Goal: Information Seeking & Learning: Learn about a topic

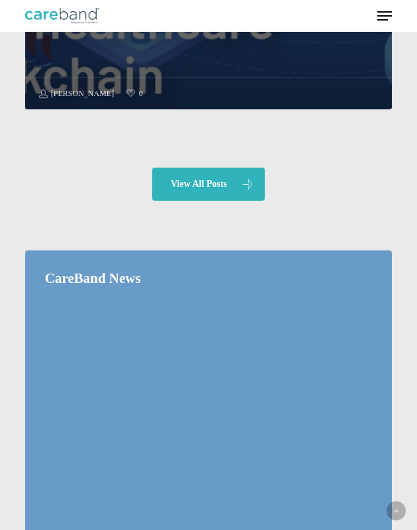
scroll to position [1515, 0]
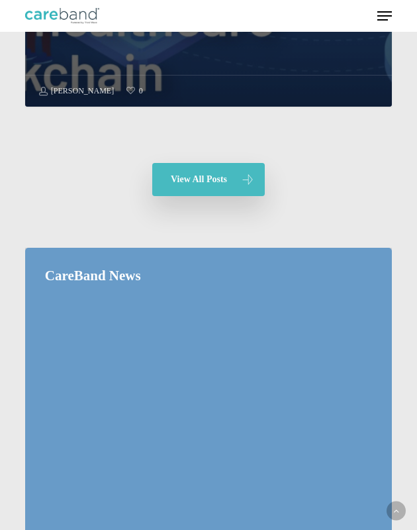
click at [229, 163] on link "View All Posts" at bounding box center [208, 179] width 113 height 33
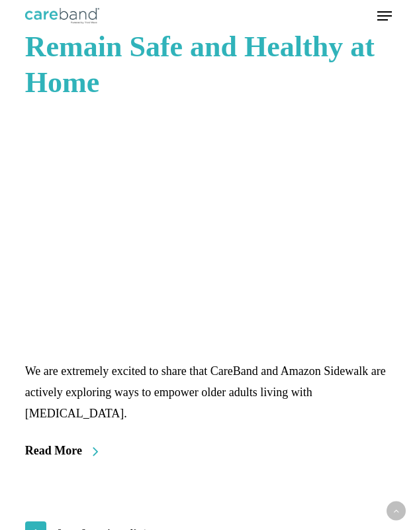
scroll to position [5082, 0]
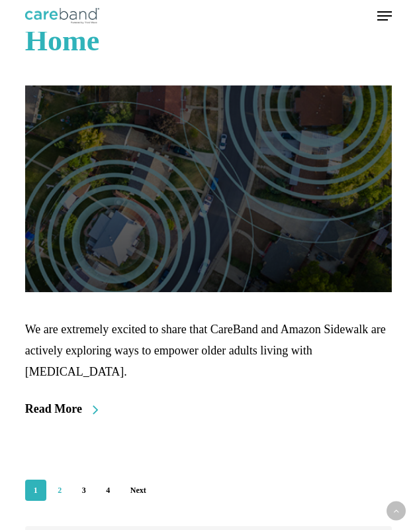
click at [59, 479] on link "2" at bounding box center [59, 489] width 21 height 21
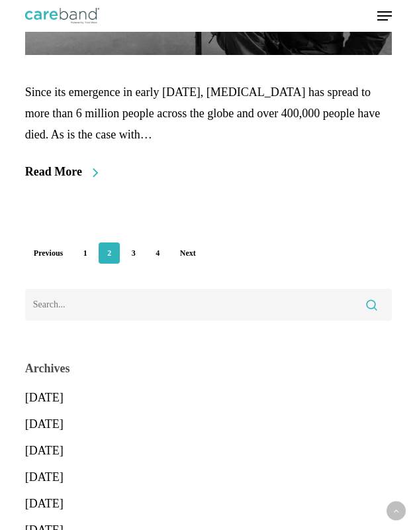
scroll to position [4234, 0]
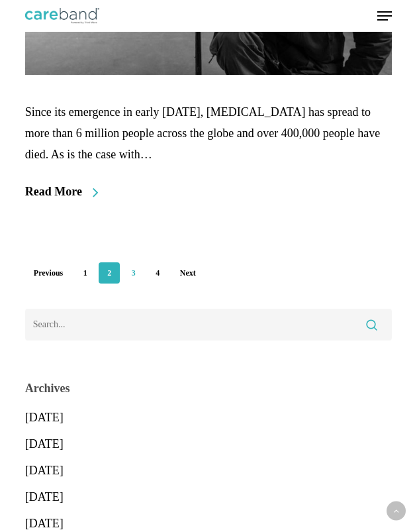
click at [138, 262] on link "3" at bounding box center [133, 272] width 21 height 21
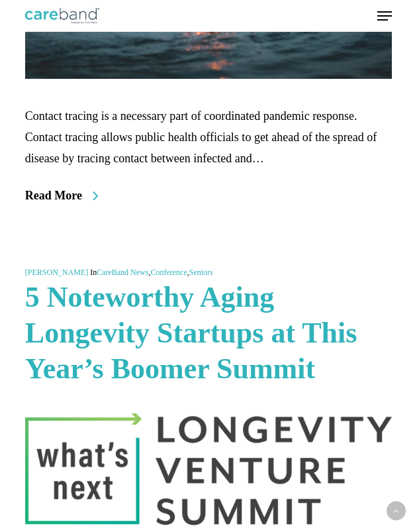
scroll to position [2794, 0]
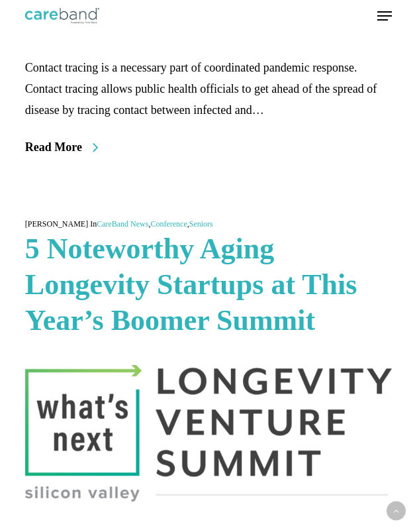
click at [44, 219] on link "[PERSON_NAME]" at bounding box center [56, 223] width 63 height 9
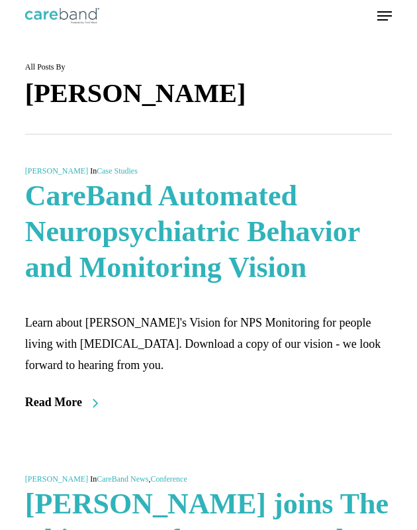
click at [61, 13] on img at bounding box center [62, 16] width 74 height 16
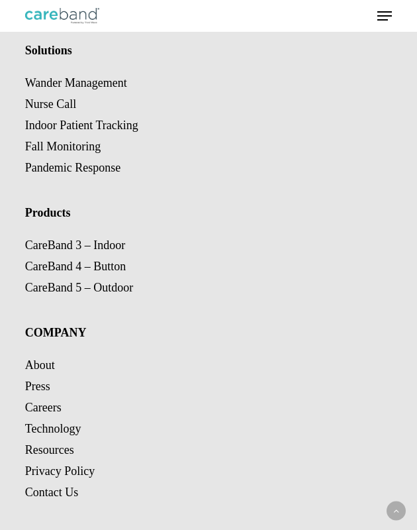
scroll to position [3686, 0]
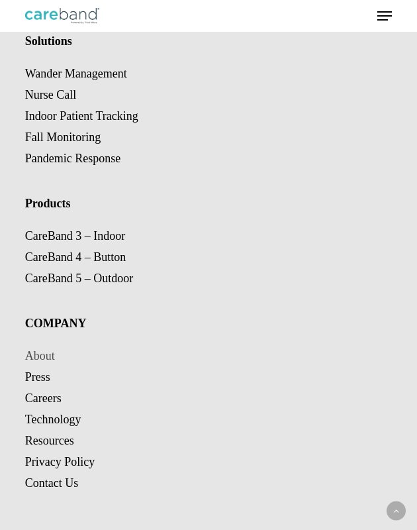
click at [44, 351] on link "About" at bounding box center [40, 355] width 30 height 13
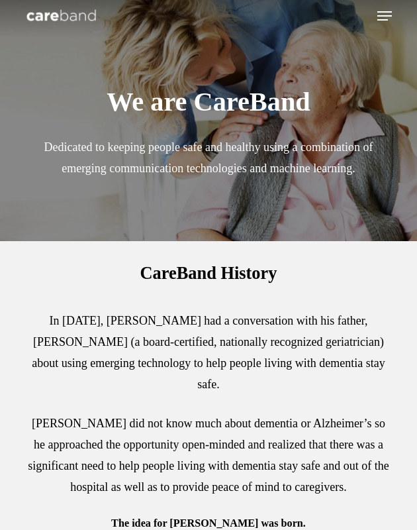
click at [44, 354] on p "In December of 2014, Adam Sobol had a conversation with his father, Dr. Sobol (…" at bounding box center [208, 361] width 367 height 103
click at [61, 23] on img at bounding box center [61, 16] width 73 height 16
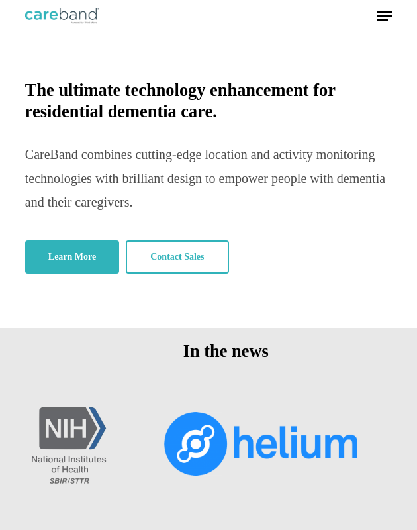
scroll to position [3639, 0]
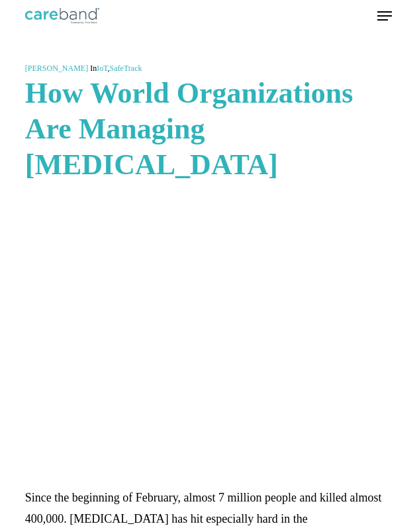
scroll to position [2793, 0]
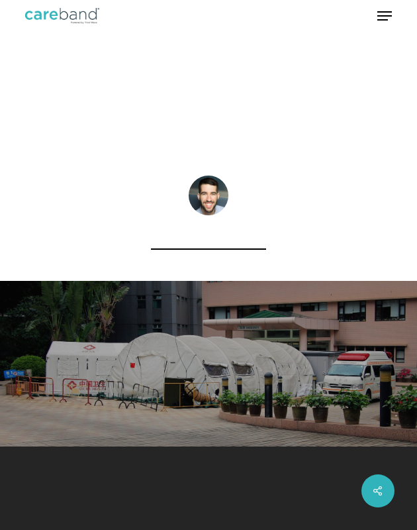
scroll to position [1165, 0]
